Goal: Transaction & Acquisition: Purchase product/service

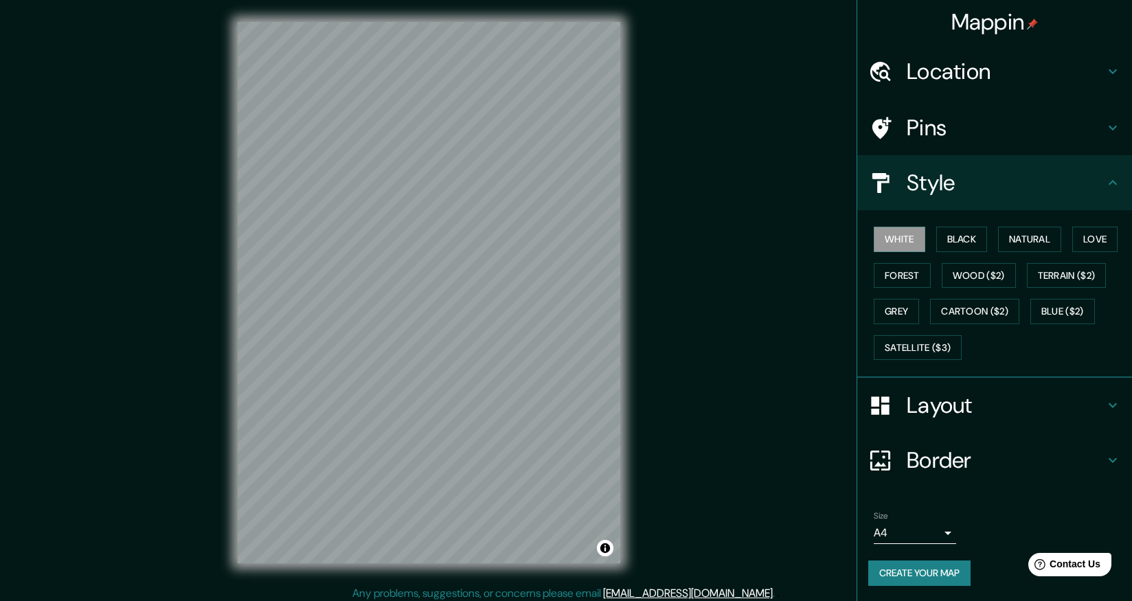
click at [899, 71] on div at bounding box center [887, 72] width 38 height 24
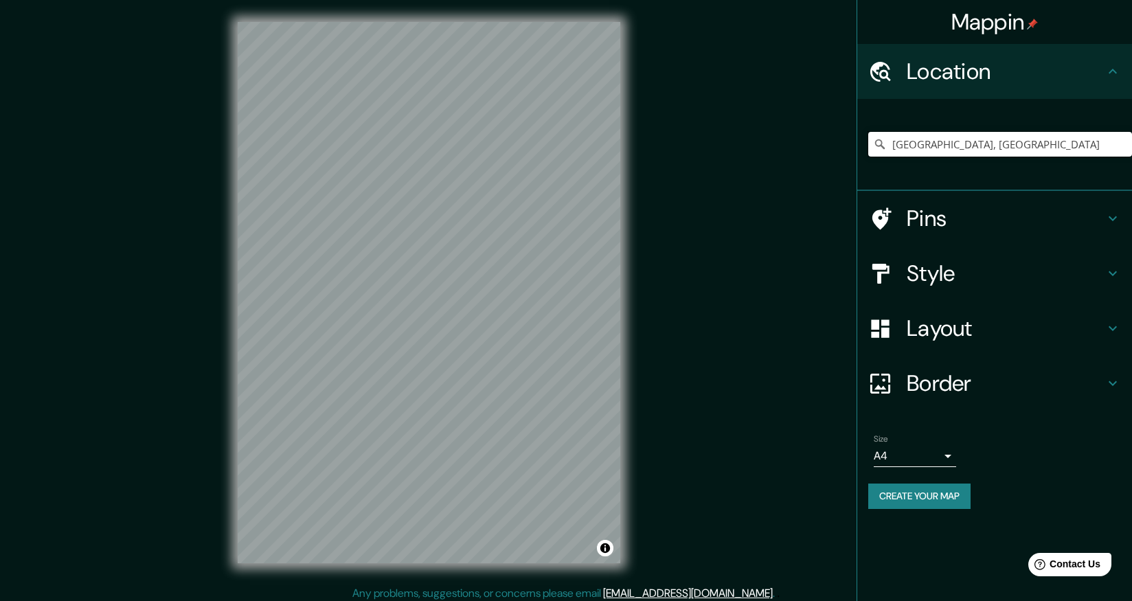
drag, startPoint x: 970, startPoint y: 147, endPoint x: 822, endPoint y: 152, distance: 148.4
click at [822, 152] on div "Mappin Location [GEOGRAPHIC_DATA], [GEOGRAPHIC_DATA] Pins Style Layout Border C…" at bounding box center [566, 303] width 1132 height 607
drag, startPoint x: 971, startPoint y: 147, endPoint x: 863, endPoint y: 149, distance: 107.8
click at [863, 149] on div "[GEOGRAPHIC_DATA], [GEOGRAPHIC_DATA]" at bounding box center [994, 145] width 275 height 92
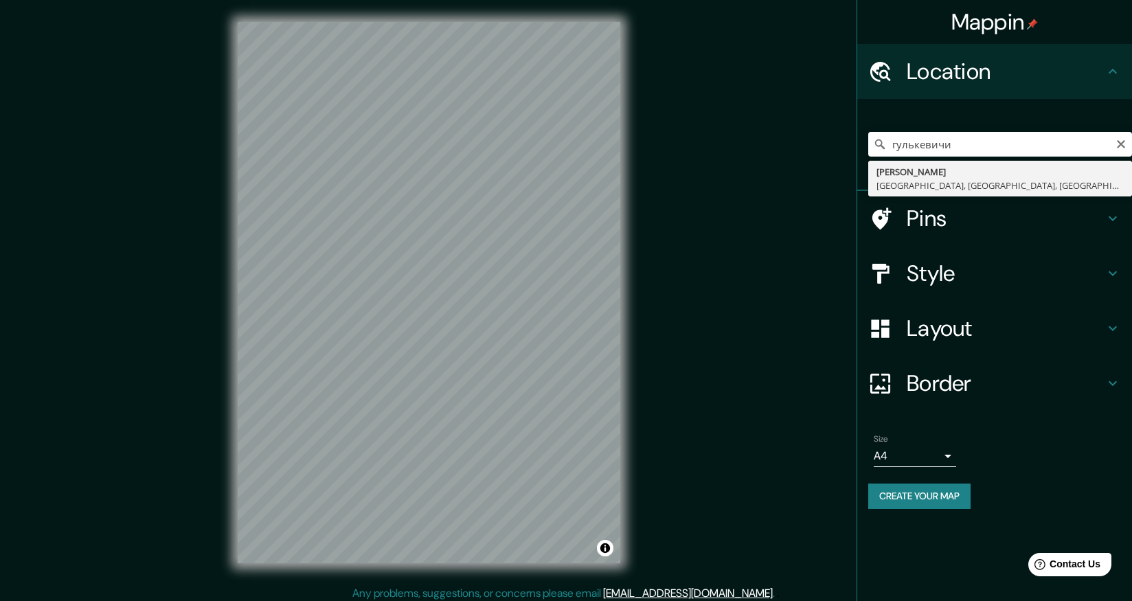
type input "Gulkevichi, Gulkevichsky District, [GEOGRAPHIC_DATA], [GEOGRAPHIC_DATA]"
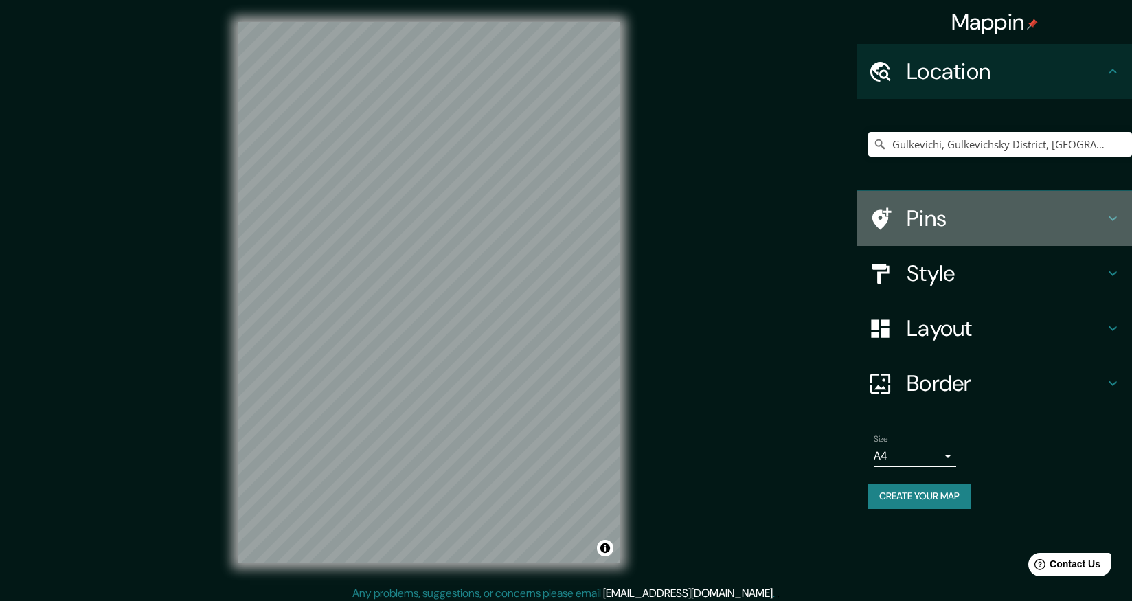
click at [947, 214] on h4 "Pins" at bounding box center [1005, 218] width 198 height 27
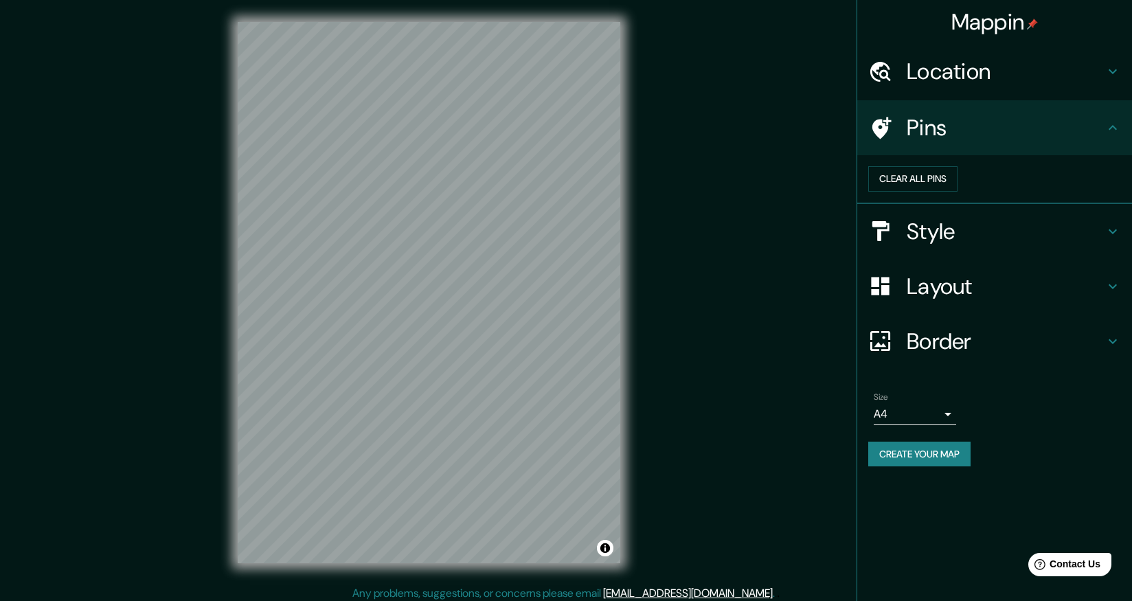
click at [958, 245] on h4 "Style" at bounding box center [1005, 231] width 198 height 27
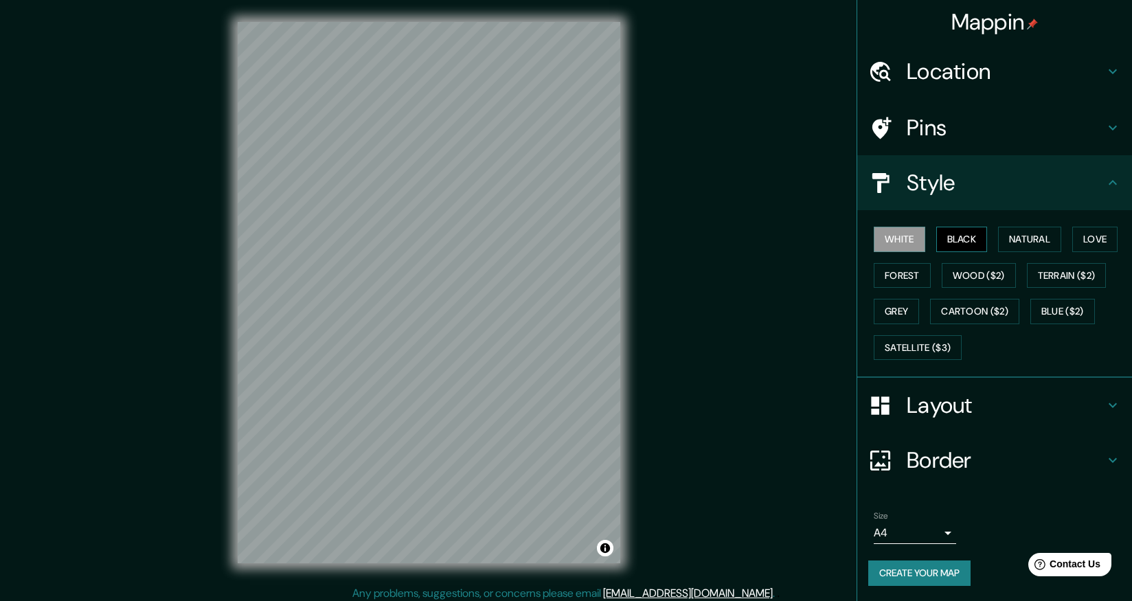
click at [967, 240] on button "Black" at bounding box center [961, 239] width 51 height 25
click at [1030, 244] on button "Natural" at bounding box center [1029, 239] width 63 height 25
click at [1095, 236] on button "Love" at bounding box center [1094, 239] width 45 height 25
click at [902, 283] on button "Forest" at bounding box center [901, 275] width 57 height 25
click at [997, 284] on button "Wood ($2)" at bounding box center [978, 275] width 74 height 25
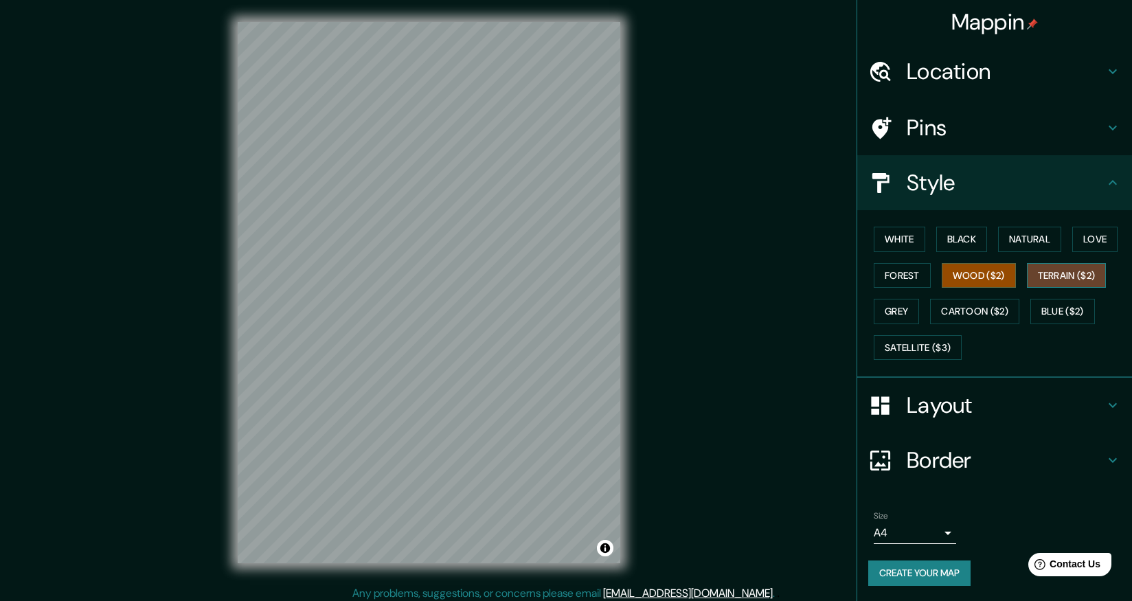
click at [1060, 277] on button "Terrain ($2)" at bounding box center [1067, 275] width 80 height 25
click at [895, 310] on button "Grey" at bounding box center [895, 311] width 45 height 25
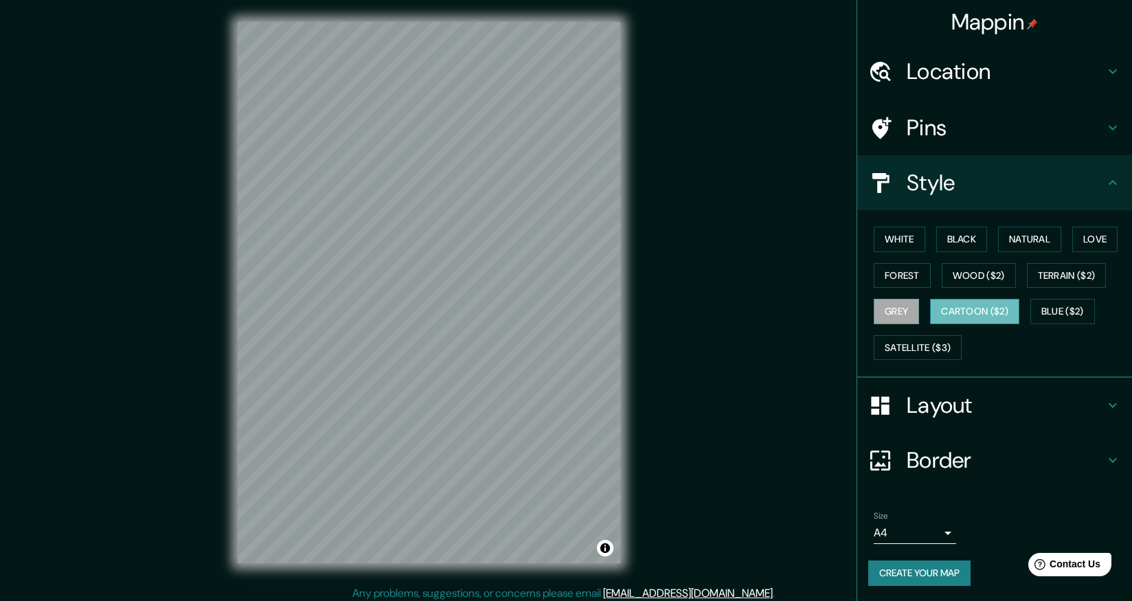
click at [989, 313] on button "Cartoon ($2)" at bounding box center [974, 311] width 89 height 25
click at [1073, 315] on button "Blue ($2)" at bounding box center [1062, 311] width 65 height 25
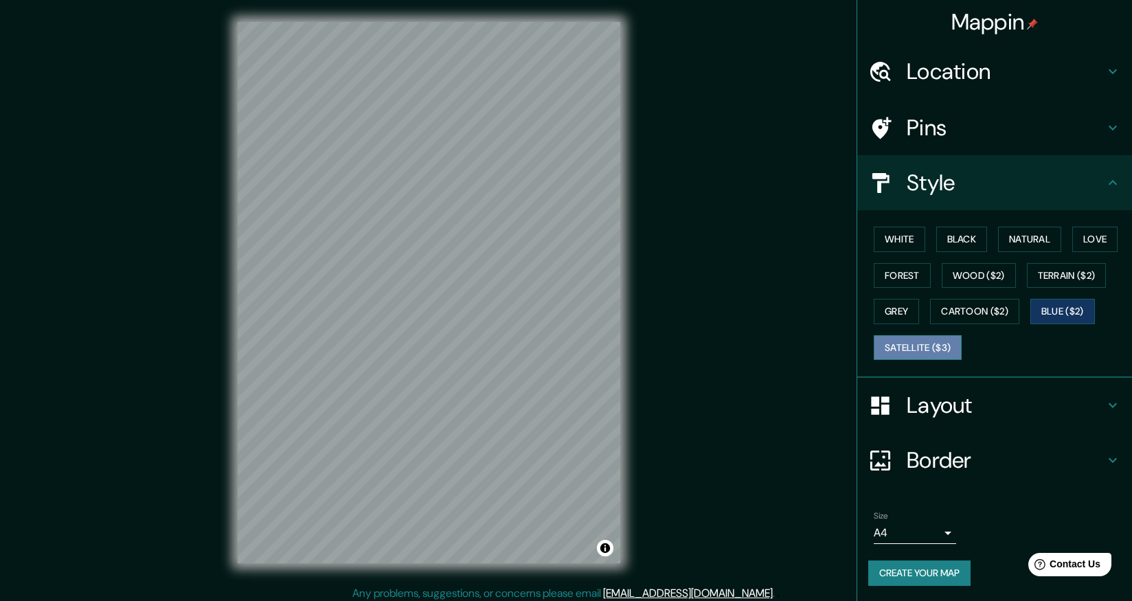
click at [943, 349] on button "Satellite ($3)" at bounding box center [917, 347] width 88 height 25
click at [944, 535] on body "Mappin Location Gulkevichi, [GEOGRAPHIC_DATA], [GEOGRAPHIC_DATA], [GEOGRAPHIC_D…" at bounding box center [566, 300] width 1132 height 601
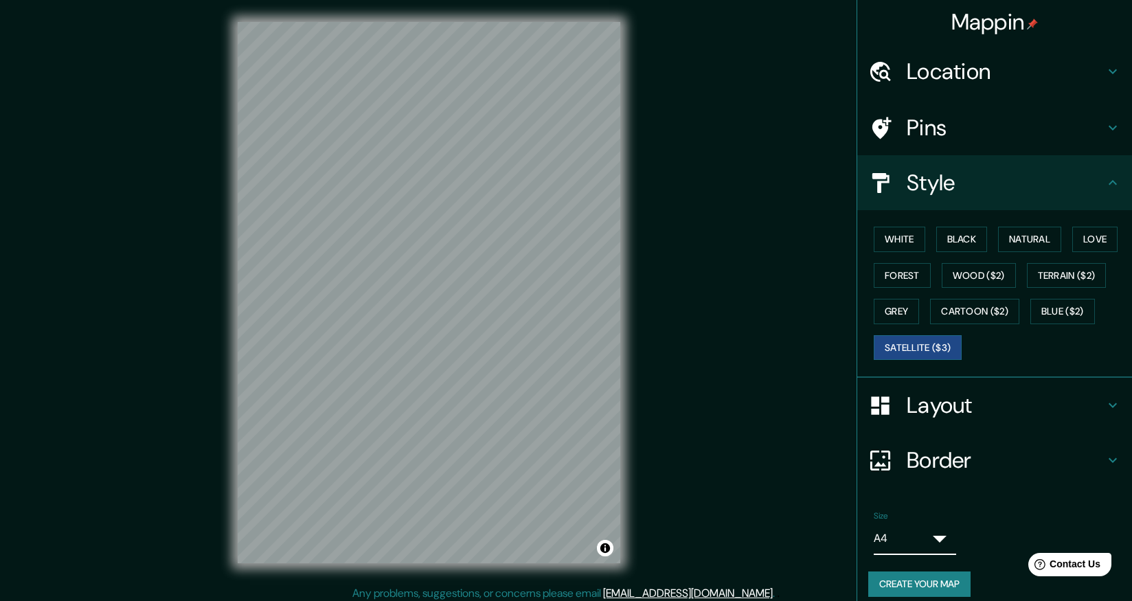
click at [979, 600] on div at bounding box center [566, 612] width 1132 height 0
click at [967, 406] on h4 "Layout" at bounding box center [1005, 404] width 198 height 27
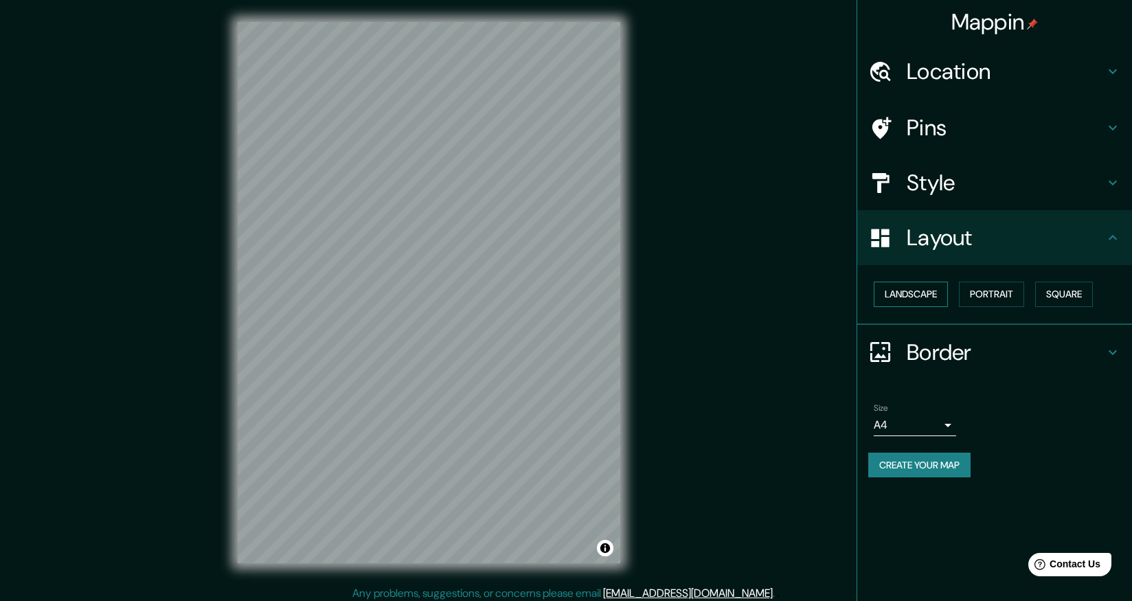
click at [922, 297] on button "Landscape" at bounding box center [910, 294] width 74 height 25
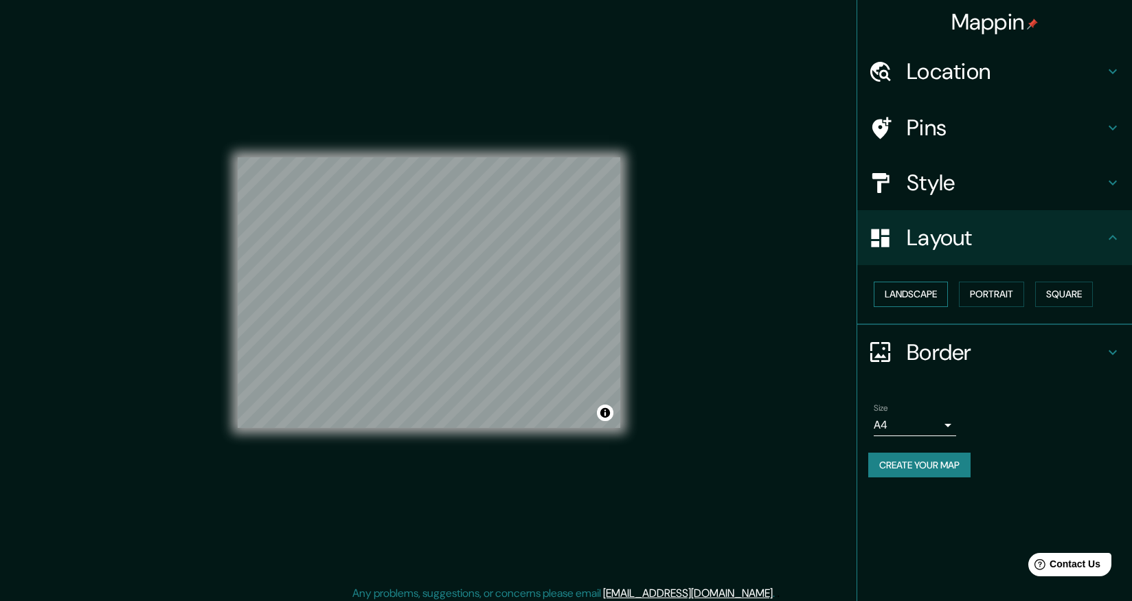
click at [922, 297] on button "Landscape" at bounding box center [910, 294] width 74 height 25
click at [1007, 293] on button "Portrait" at bounding box center [991, 294] width 65 height 25
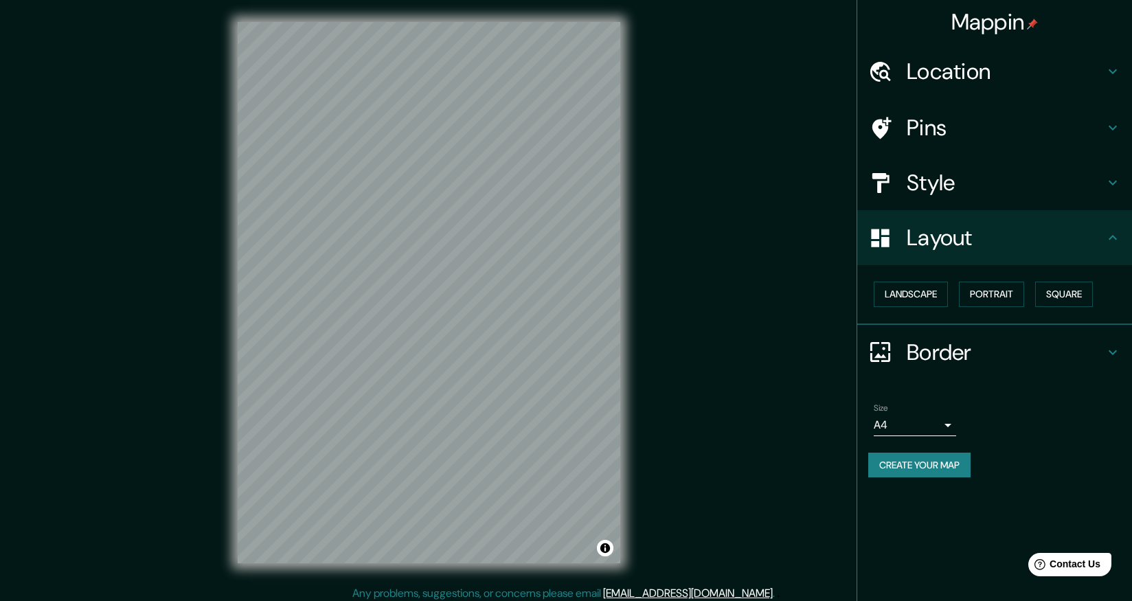
click at [985, 347] on h4 "Border" at bounding box center [1005, 352] width 198 height 27
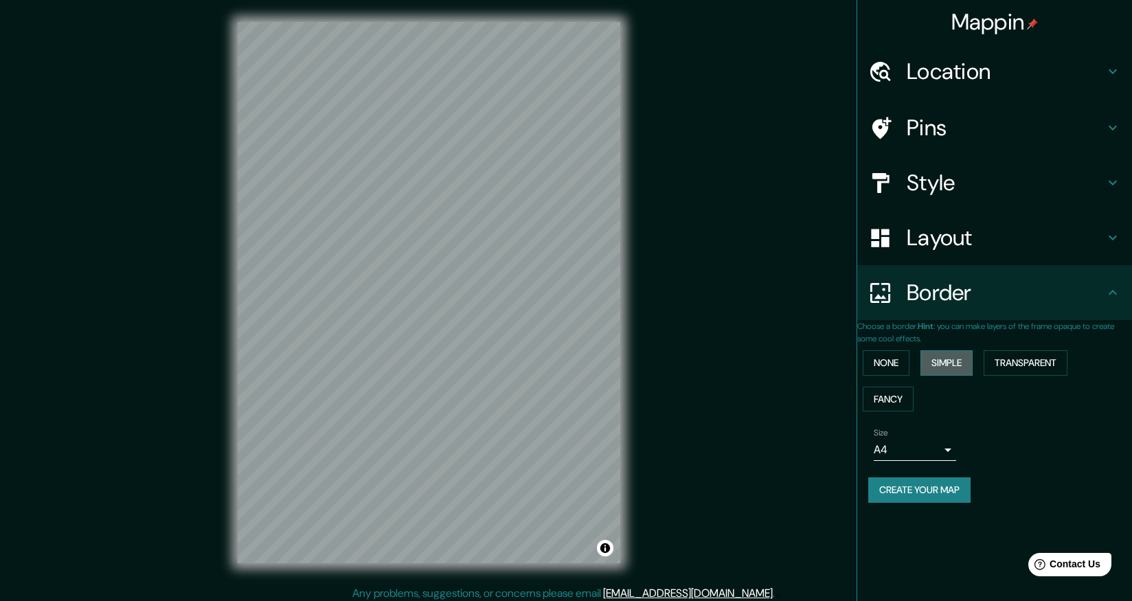
click at [972, 367] on button "Simple" at bounding box center [946, 362] width 52 height 25
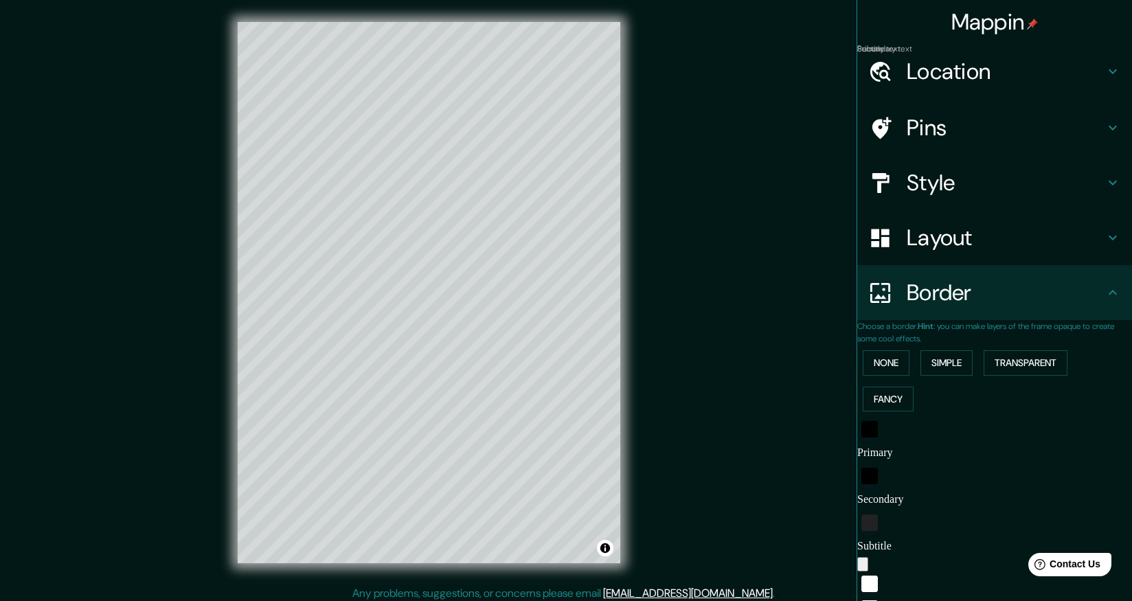
click at [974, 179] on h4 "Style" at bounding box center [1005, 182] width 198 height 27
type input "223"
type input "45"
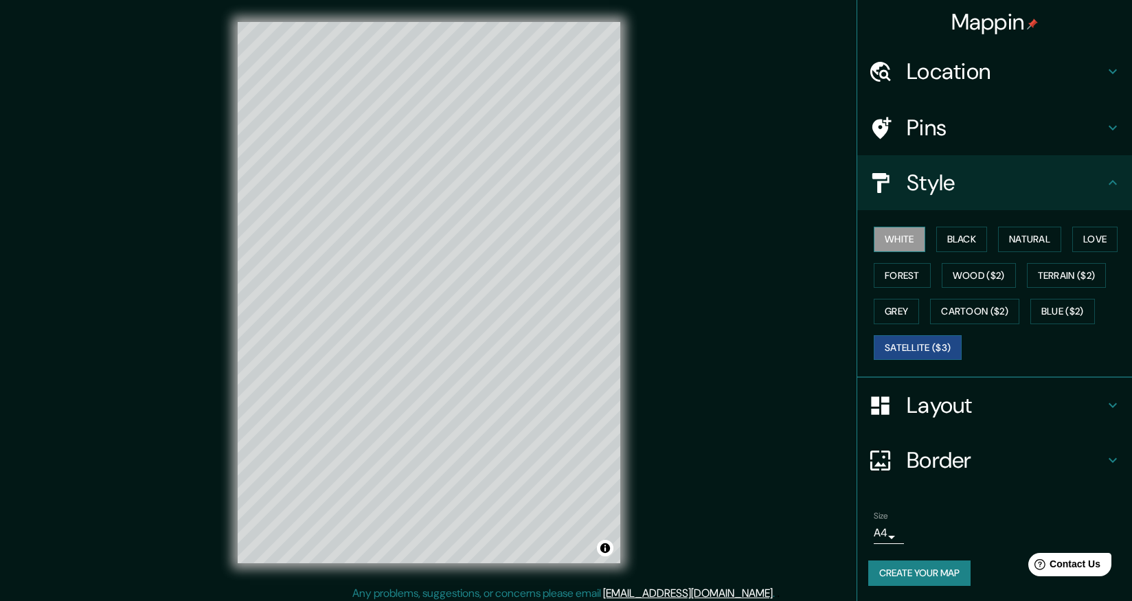
click at [902, 244] on button "White" at bounding box center [898, 239] width 51 height 25
click at [996, 22] on h4 "Mappin" at bounding box center [994, 21] width 87 height 27
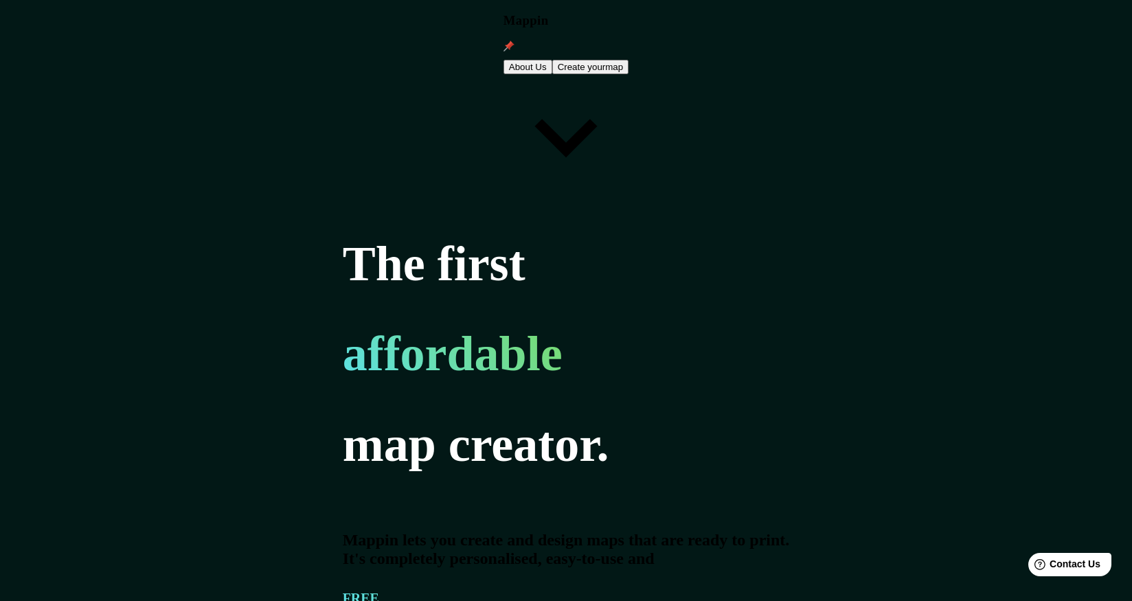
click at [629, 60] on button "Create your map" at bounding box center [590, 67] width 77 height 14
